Goal: Information Seeking & Learning: Learn about a topic

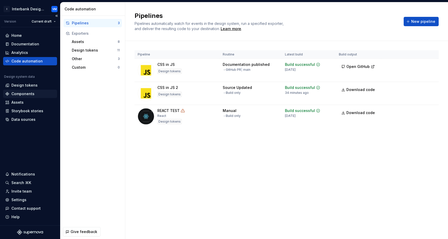
click at [29, 94] on div "Components" at bounding box center [22, 93] width 23 height 5
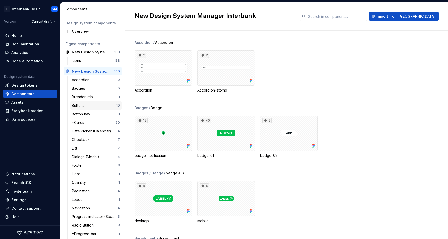
click at [86, 105] on div "Buttons" at bounding box center [79, 105] width 15 height 5
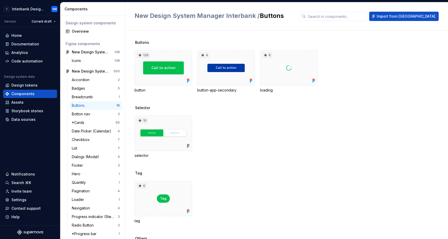
click at [94, 105] on div "Buttons" at bounding box center [94, 105] width 45 height 5
click at [146, 82] on div "126" at bounding box center [164, 67] width 58 height 35
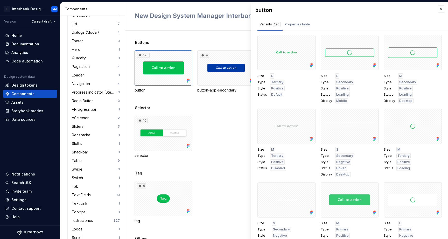
scroll to position [141, 0]
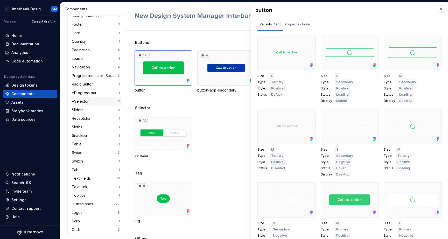
click at [94, 104] on div "*Selector 2" at bounding box center [96, 101] width 52 height 8
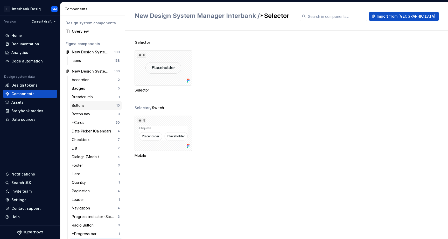
click at [88, 105] on div "Buttons" at bounding box center [94, 105] width 45 height 5
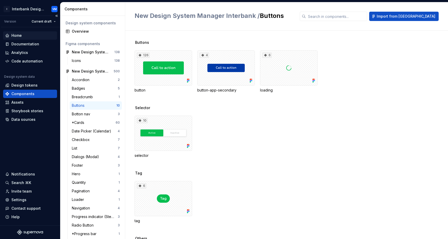
click at [23, 35] on div "Home" at bounding box center [30, 35] width 50 height 5
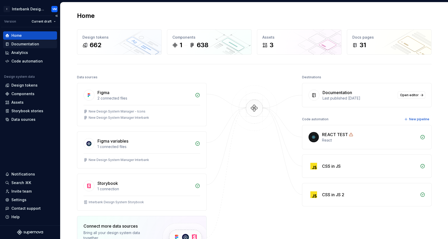
click at [29, 45] on div "Documentation" at bounding box center [25, 44] width 28 height 5
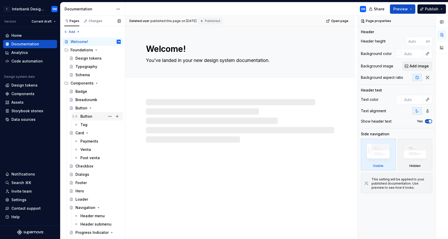
click at [97, 117] on div "Button" at bounding box center [100, 116] width 40 height 7
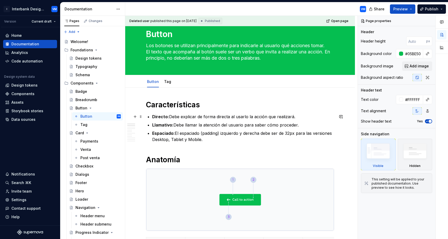
scroll to position [13, 0]
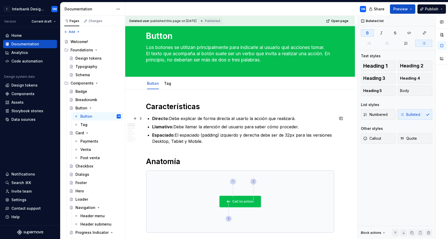
click at [166, 120] on strong "Directo:" at bounding box center [160, 118] width 17 height 5
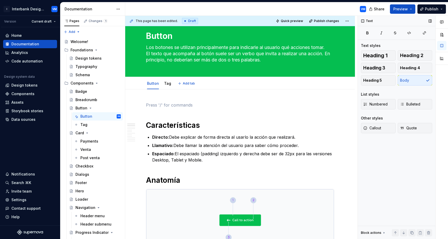
type textarea "*"
click at [413, 10] on button "Preview" at bounding box center [402, 8] width 25 height 9
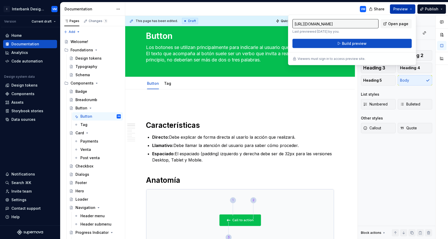
click at [413, 10] on button "Preview" at bounding box center [402, 8] width 25 height 9
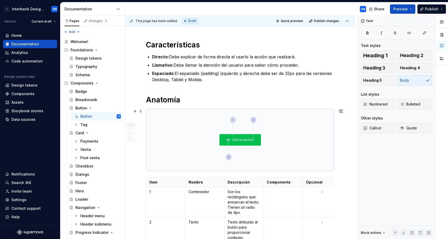
scroll to position [95, 0]
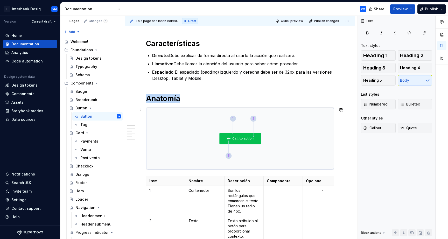
click at [212, 126] on img at bounding box center [240, 139] width 188 height 62
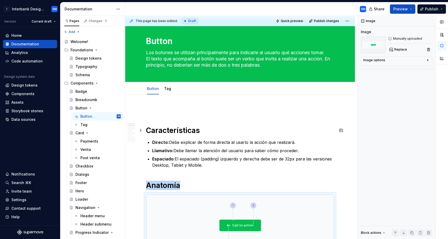
scroll to position [8, 0]
type textarea "*"
